Goal: Information Seeking & Learning: Find specific fact

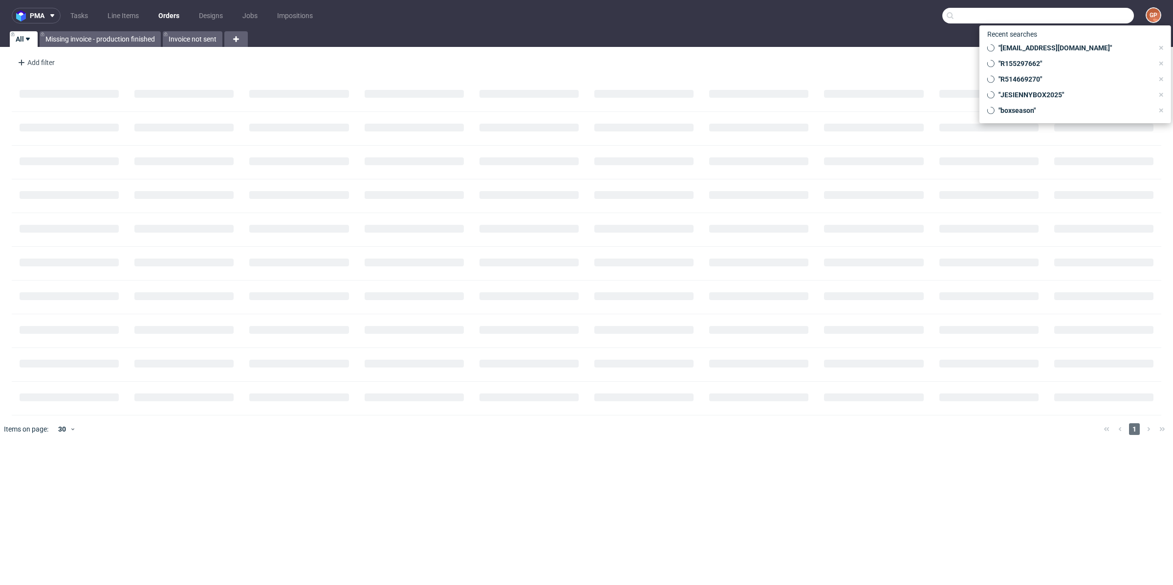
click at [1088, 20] on input "text" at bounding box center [1039, 16] width 192 height 16
paste input "BAVVIC sp. z o.o."
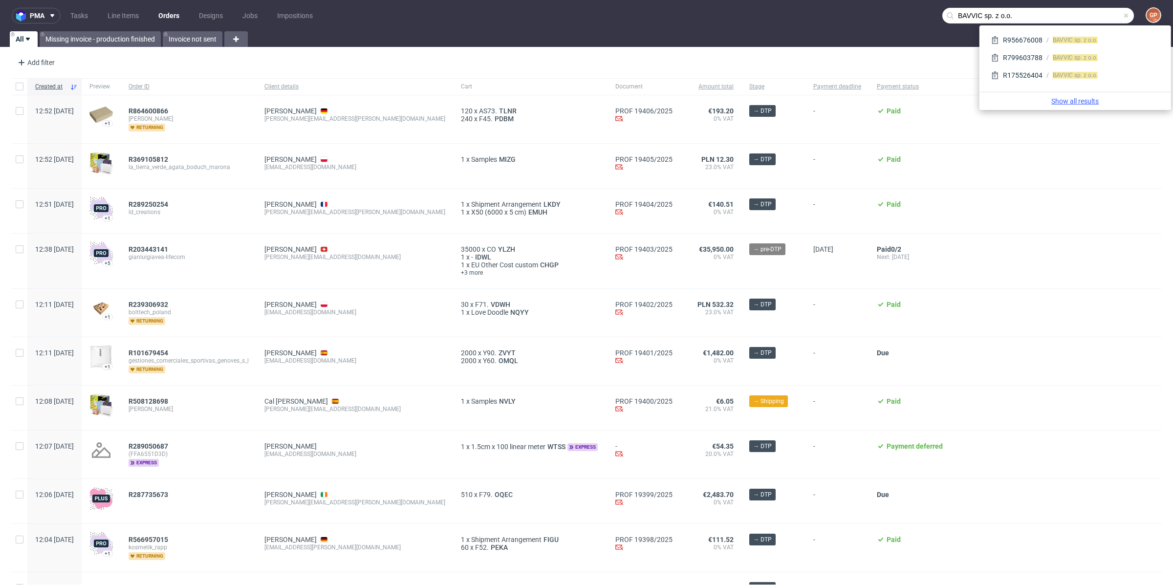
type input "BAVVIC sp. z o.o."
click at [1060, 97] on link "Show all results" at bounding box center [1076, 101] width 184 height 10
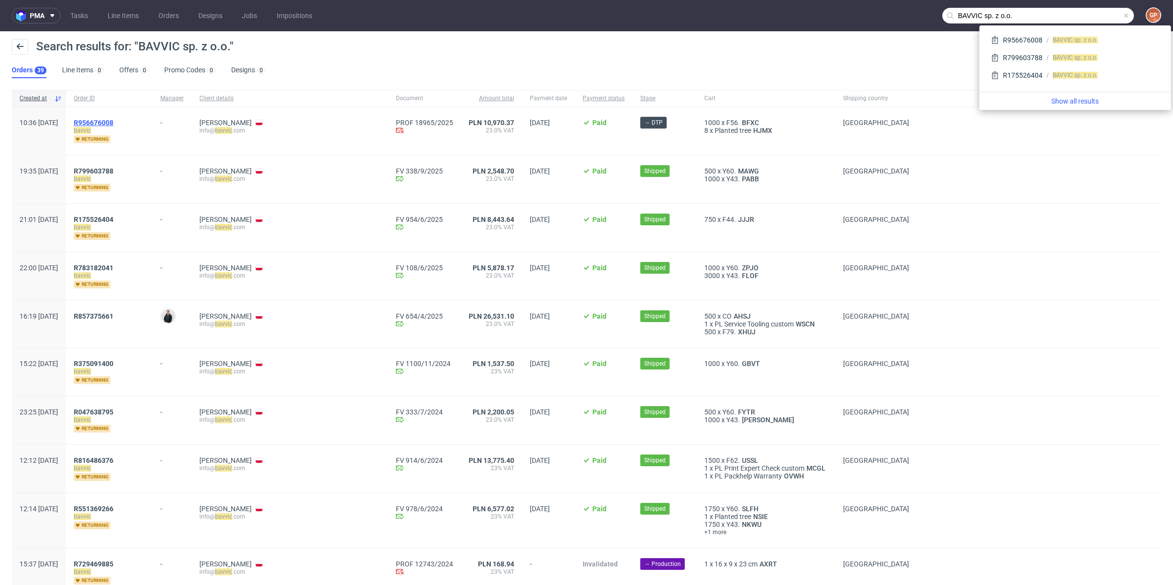
click at [113, 122] on span "R956676008" at bounding box center [94, 123] width 40 height 8
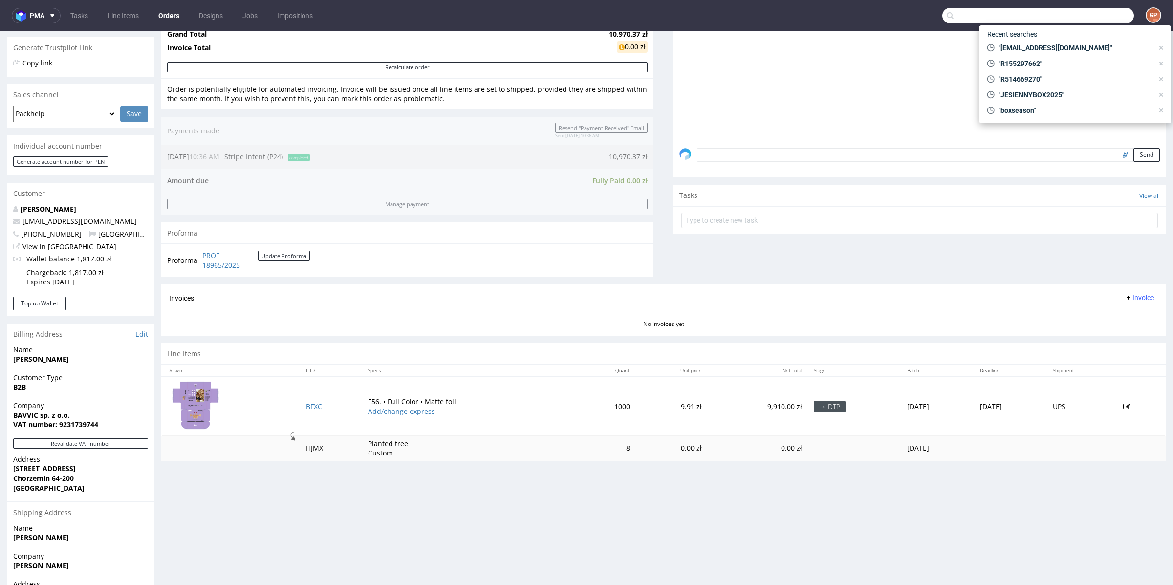
scroll to position [198, 0]
click at [964, 16] on input "text" at bounding box center [1039, 16] width 192 height 16
paste input "VROOAM Lubricants International BV"
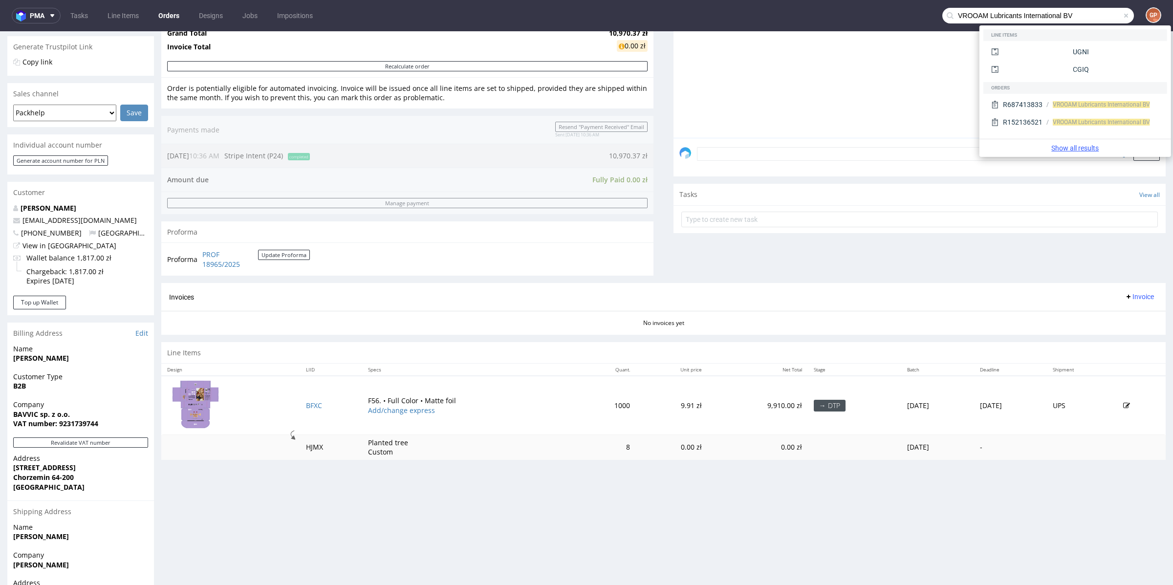
type input "VROOAM Lubricants International BV"
click at [1065, 147] on link "Show all results" at bounding box center [1076, 148] width 184 height 10
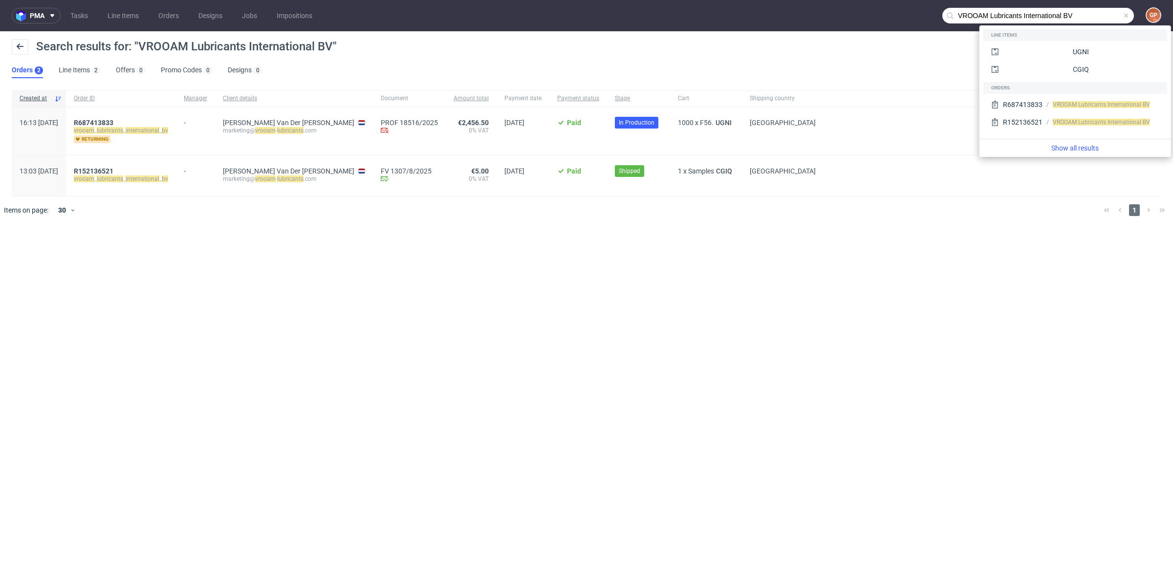
click at [214, 247] on div "pma Tasks Line Items Orders Designs Jobs Impositions VROOAM Lubricants Internat…" at bounding box center [586, 292] width 1173 height 585
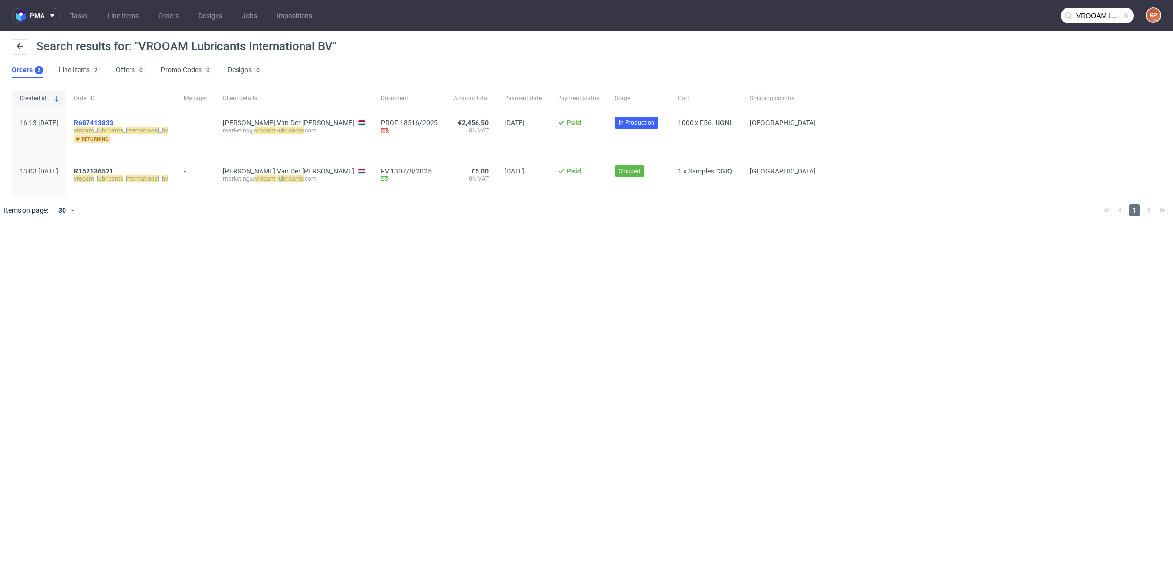
click at [106, 120] on span "R687413833" at bounding box center [94, 123] width 40 height 8
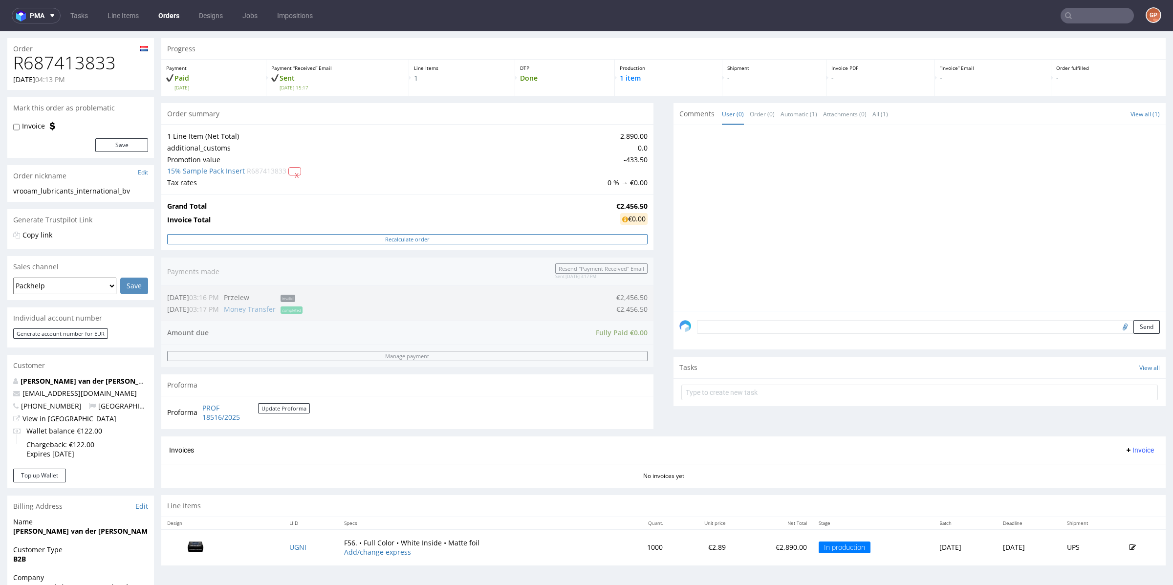
scroll to position [268, 0]
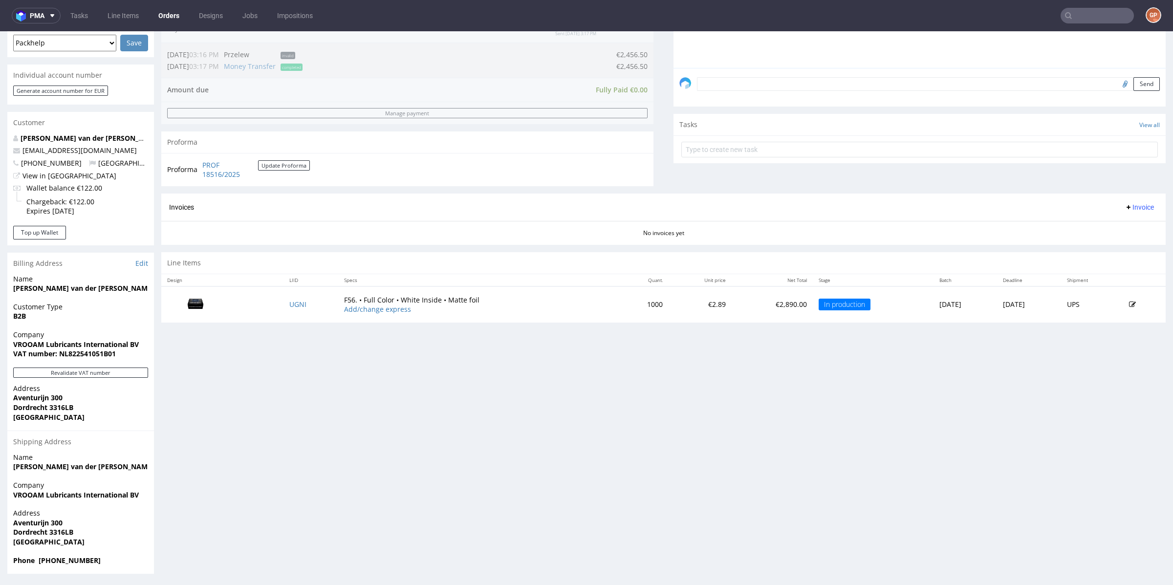
click at [420, 355] on div "Progress Payment Paid [DATE] Payment “Received” Email Sent [DATE] 15:17 Line It…" at bounding box center [663, 184] width 1005 height 779
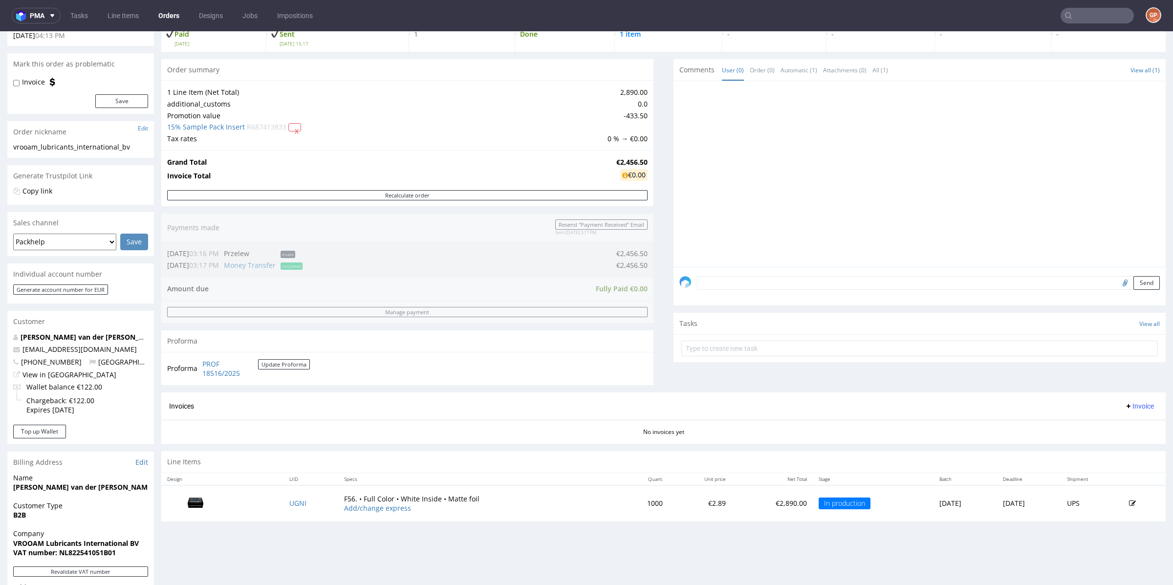
click at [279, 125] on span "R687413833" at bounding box center [267, 126] width 40 height 9
click at [211, 125] on link "15% Sample Pack Insert" at bounding box center [206, 126] width 78 height 9
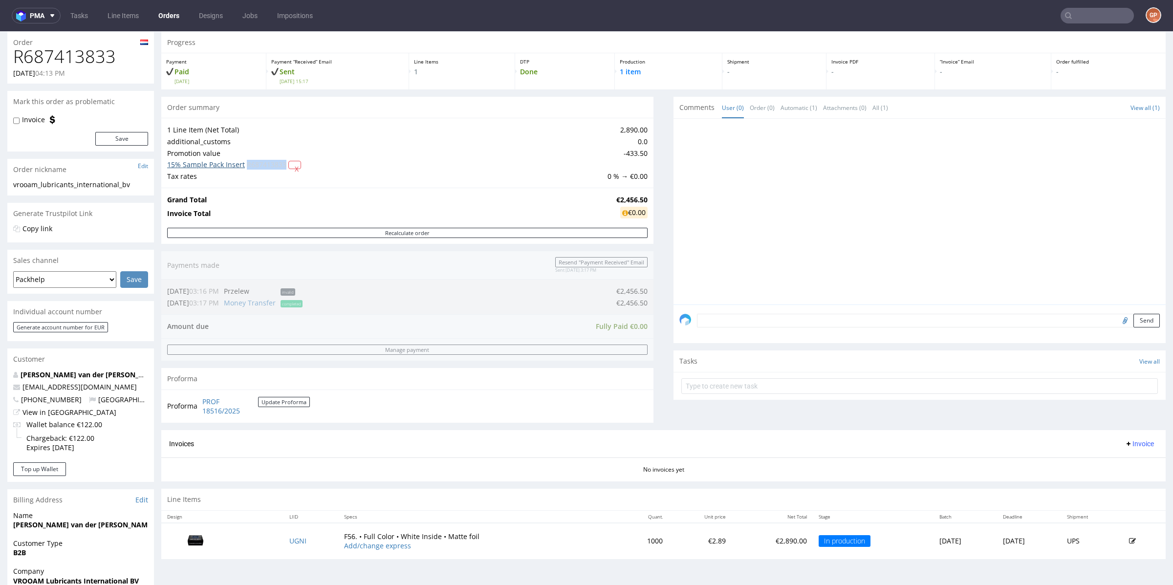
scroll to position [0, 0]
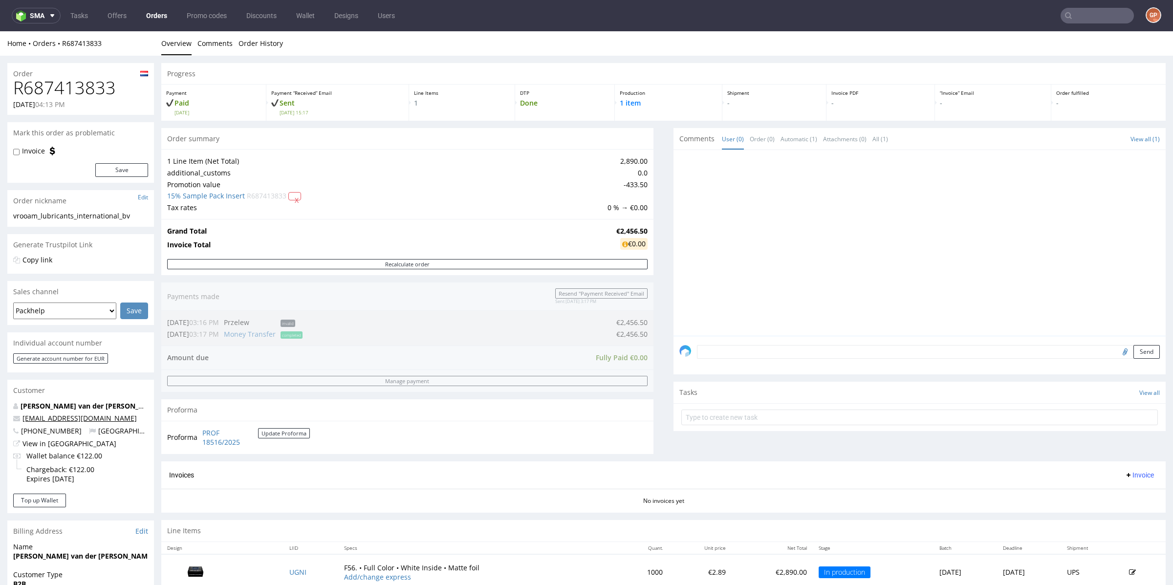
drag, startPoint x: 138, startPoint y: 417, endPoint x: 23, endPoint y: 421, distance: 114.5
click at [23, 421] on p "[EMAIL_ADDRESS][DOMAIN_NAME]" at bounding box center [80, 419] width 135 height 10
copy link "[EMAIL_ADDRESS][DOMAIN_NAME]"
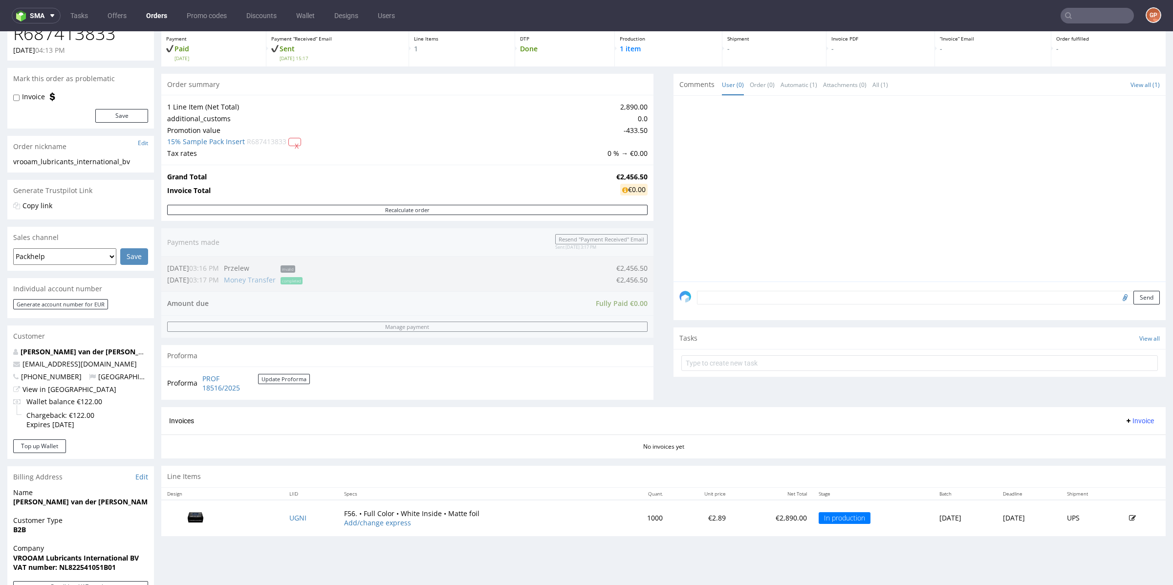
scroll to position [215, 0]
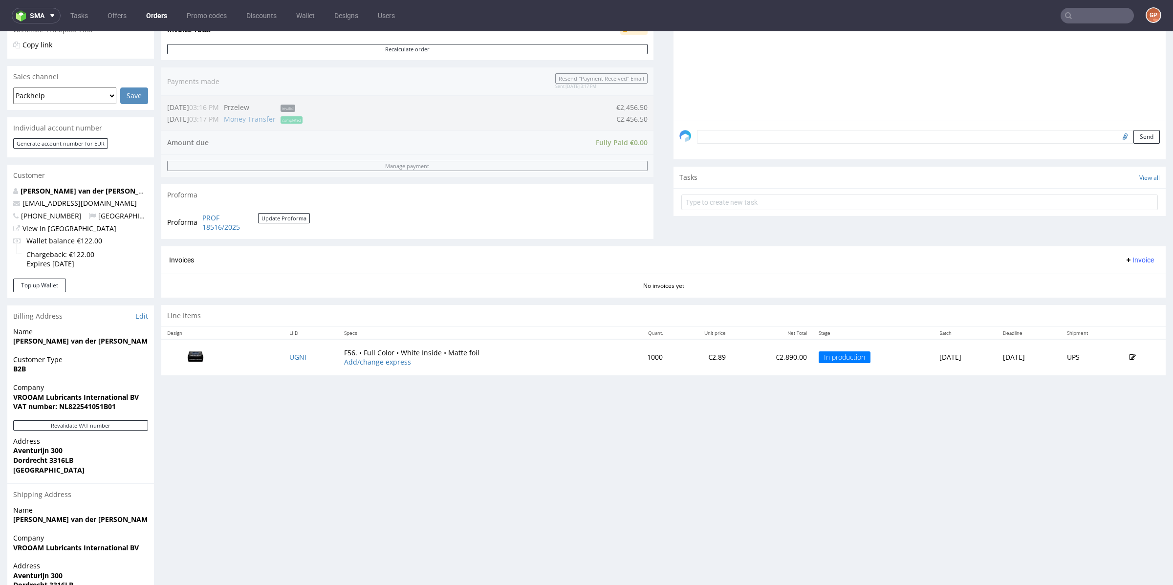
click at [612, 229] on div "Proforma PROF 18516/2025 Update Proforma" at bounding box center [407, 222] width 492 height 33
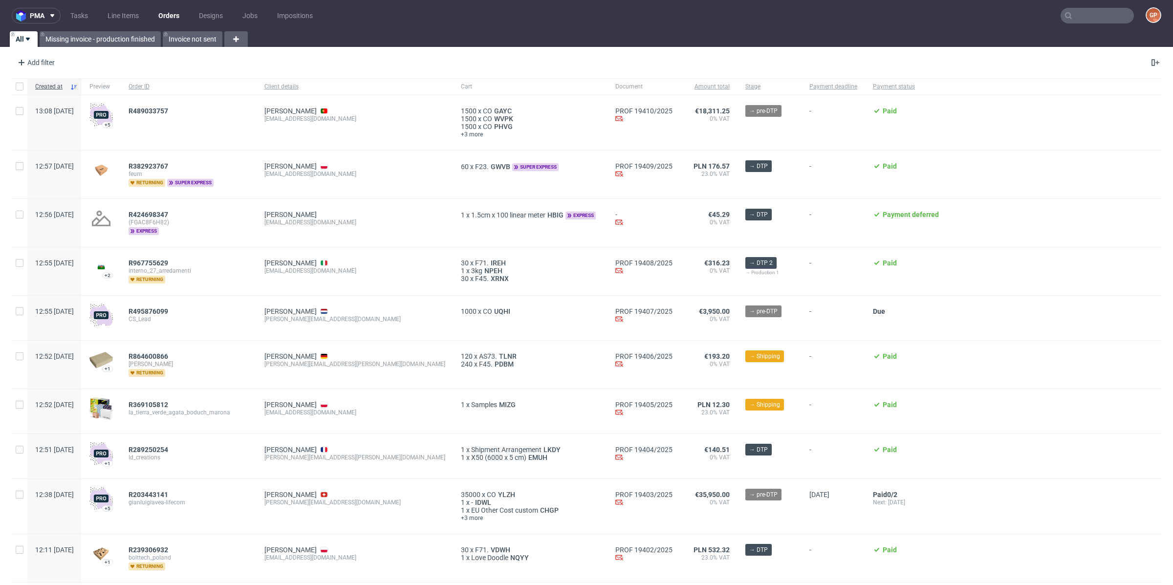
click at [1069, 24] on nav "pma Tasks Line Items Orders Designs Jobs Impositions GP" at bounding box center [586, 15] width 1173 height 31
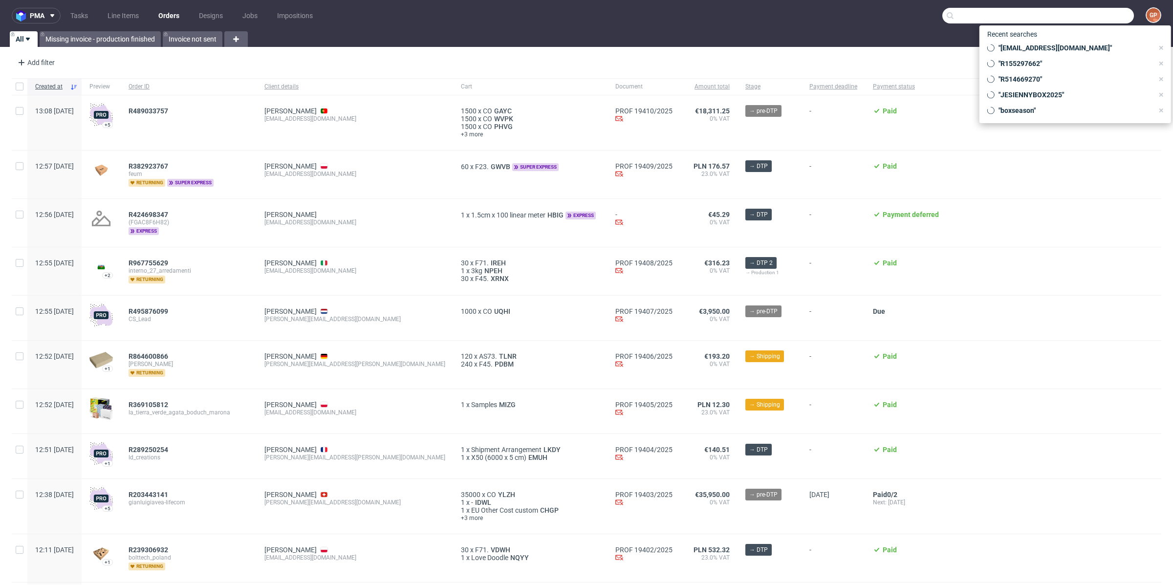
click at [1074, 21] on input "text" at bounding box center [1039, 16] width 192 height 16
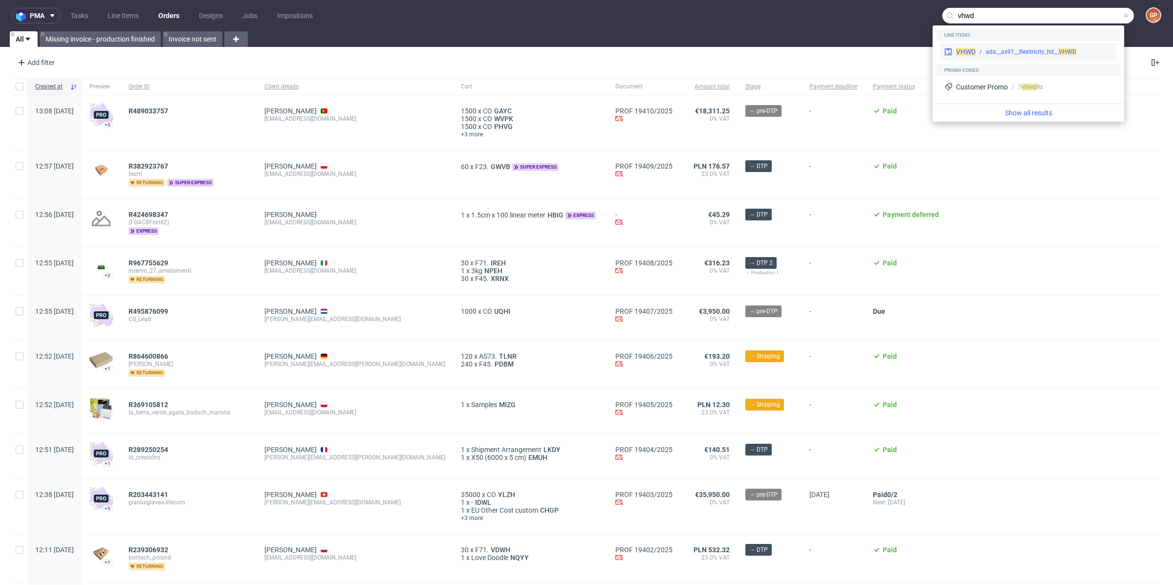
type input "vhwd"
click at [1011, 56] on div "VHWD ada__as91__flexitricity_ltd__ VHWD" at bounding box center [1029, 52] width 176 height 18
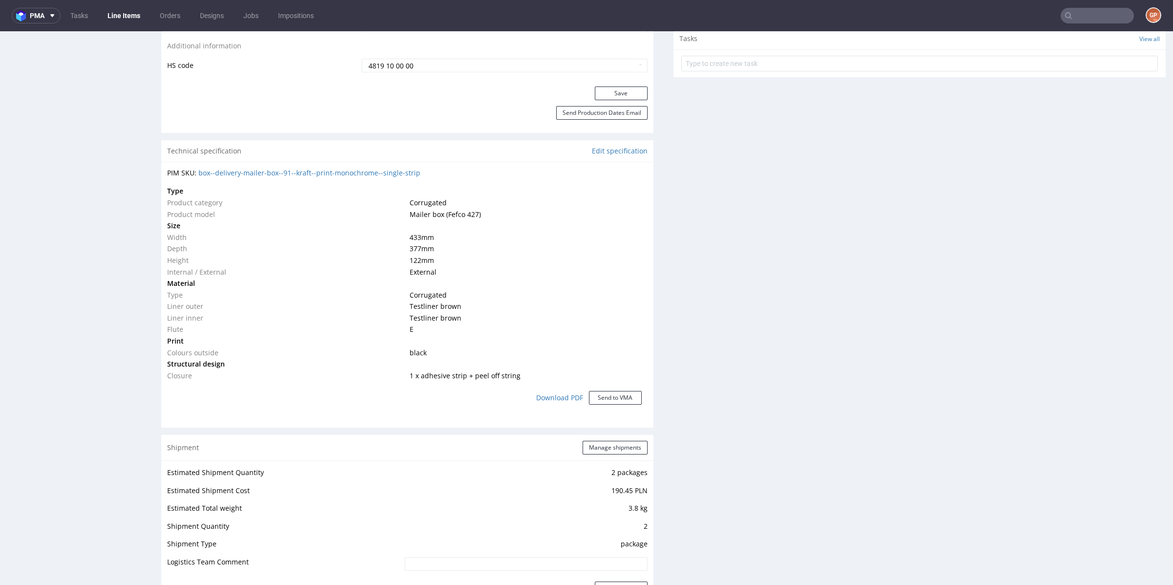
scroll to position [621, 0]
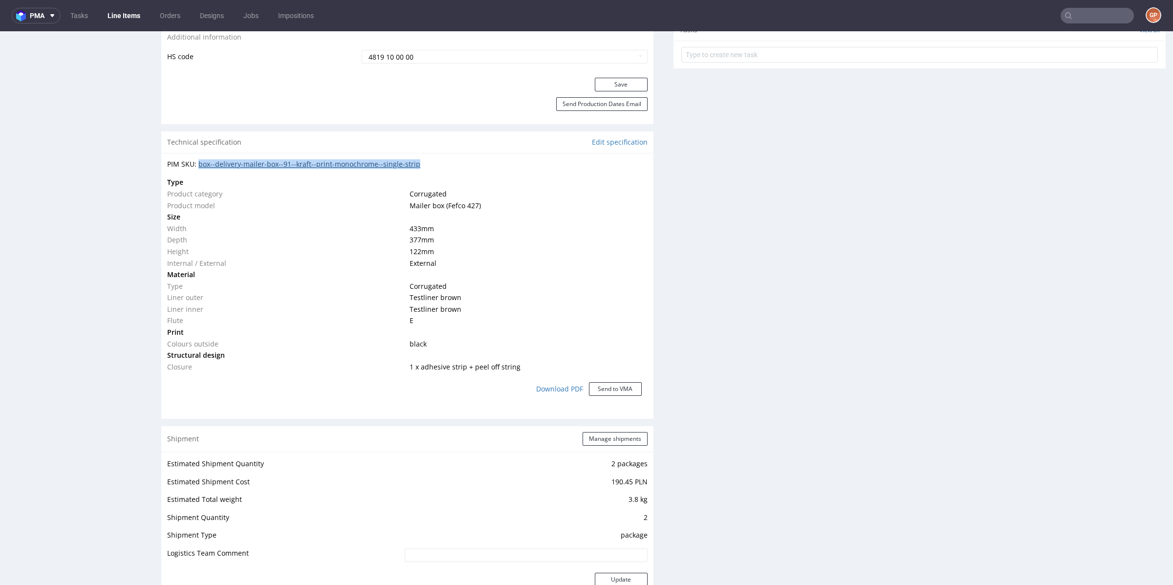
drag, startPoint x: 440, startPoint y: 166, endPoint x: 198, endPoint y: 166, distance: 241.5
click at [198, 166] on div "PIM SKU: box--delivery-mailer-box--91--kraft--print-monochrome--single-strip" at bounding box center [407, 164] width 481 height 10
copy link "box--delivery-mailer-box--91--kraft--print-monochrome--single-strip"
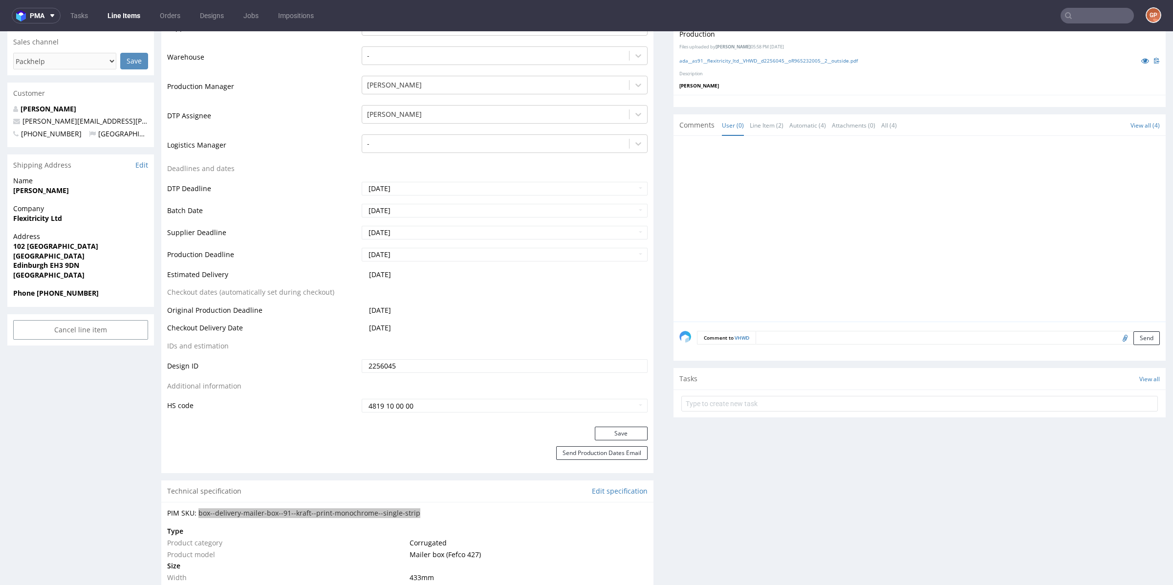
scroll to position [394, 0]
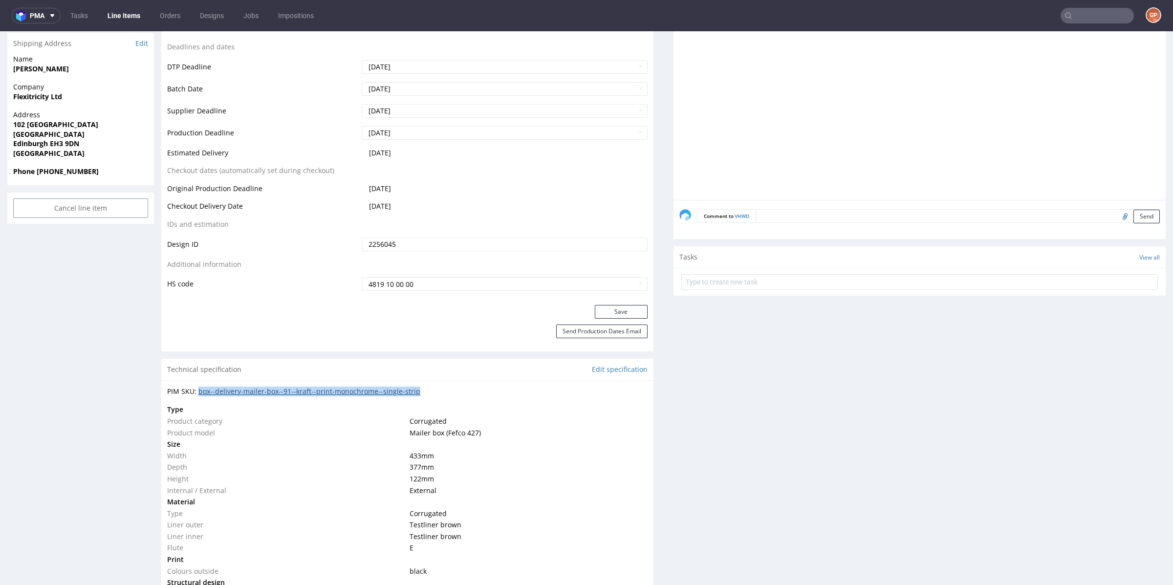
drag, startPoint x: 449, startPoint y: 393, endPoint x: 198, endPoint y: 394, distance: 250.8
click at [198, 394] on div "PIM SKU: box--delivery-mailer-box--91--kraft--print-monochrome--single-strip" at bounding box center [407, 392] width 481 height 10
copy link "box--delivery-mailer-box--91--kraft--print-monochrome--single-strip"
click at [568, 408] on td at bounding box center [527, 410] width 240 height 12
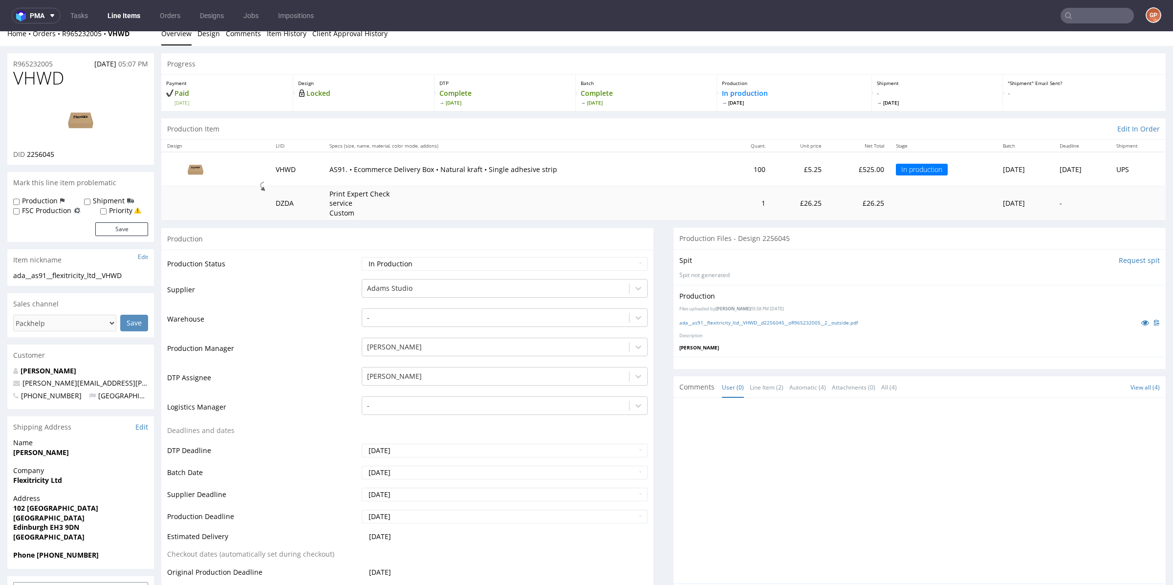
scroll to position [0, 0]
